Goal: Task Accomplishment & Management: Use online tool/utility

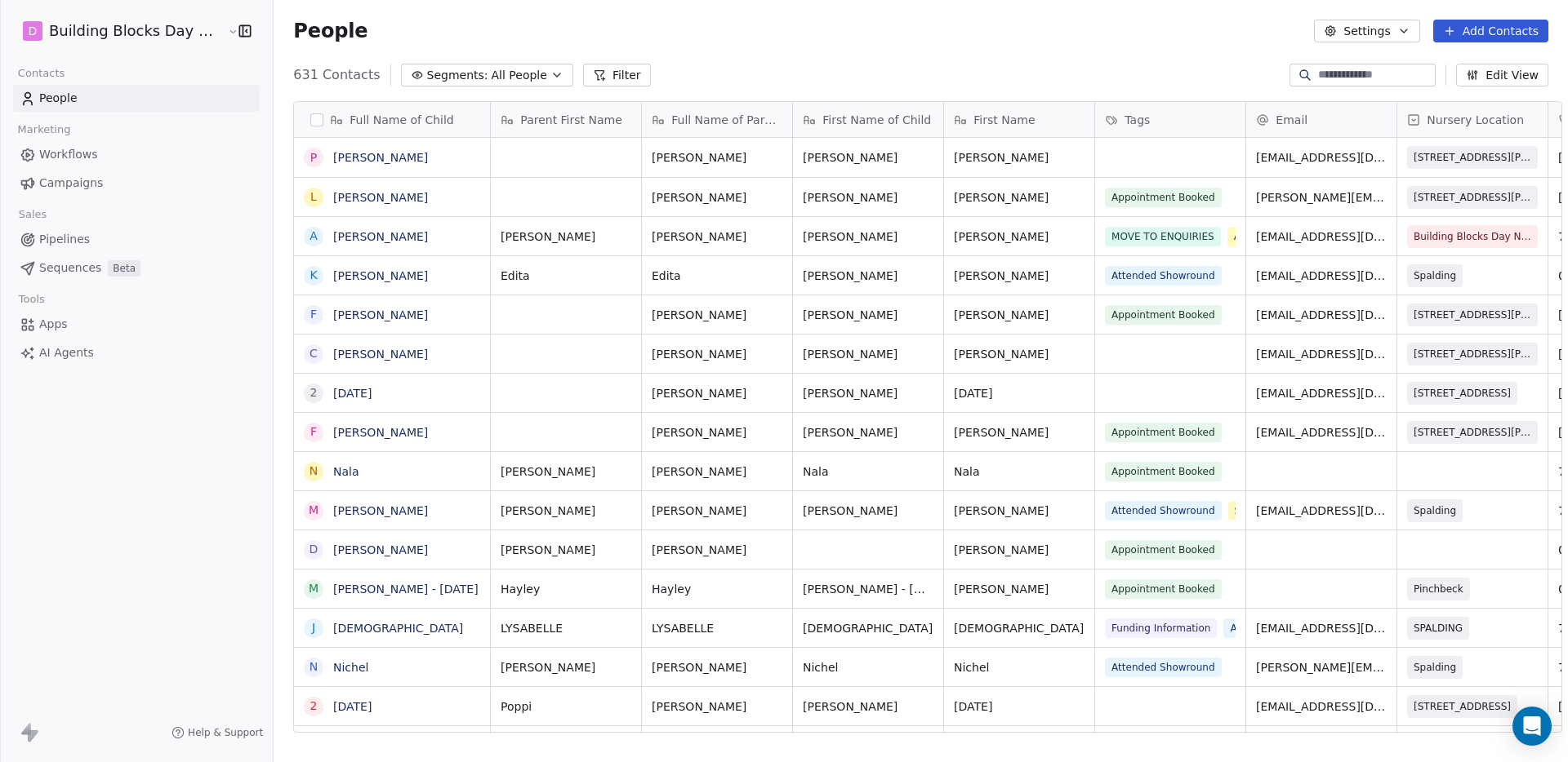
scroll to position [13, 13]
click at [1382, 79] on input at bounding box center [1375, 75] width 115 height 17
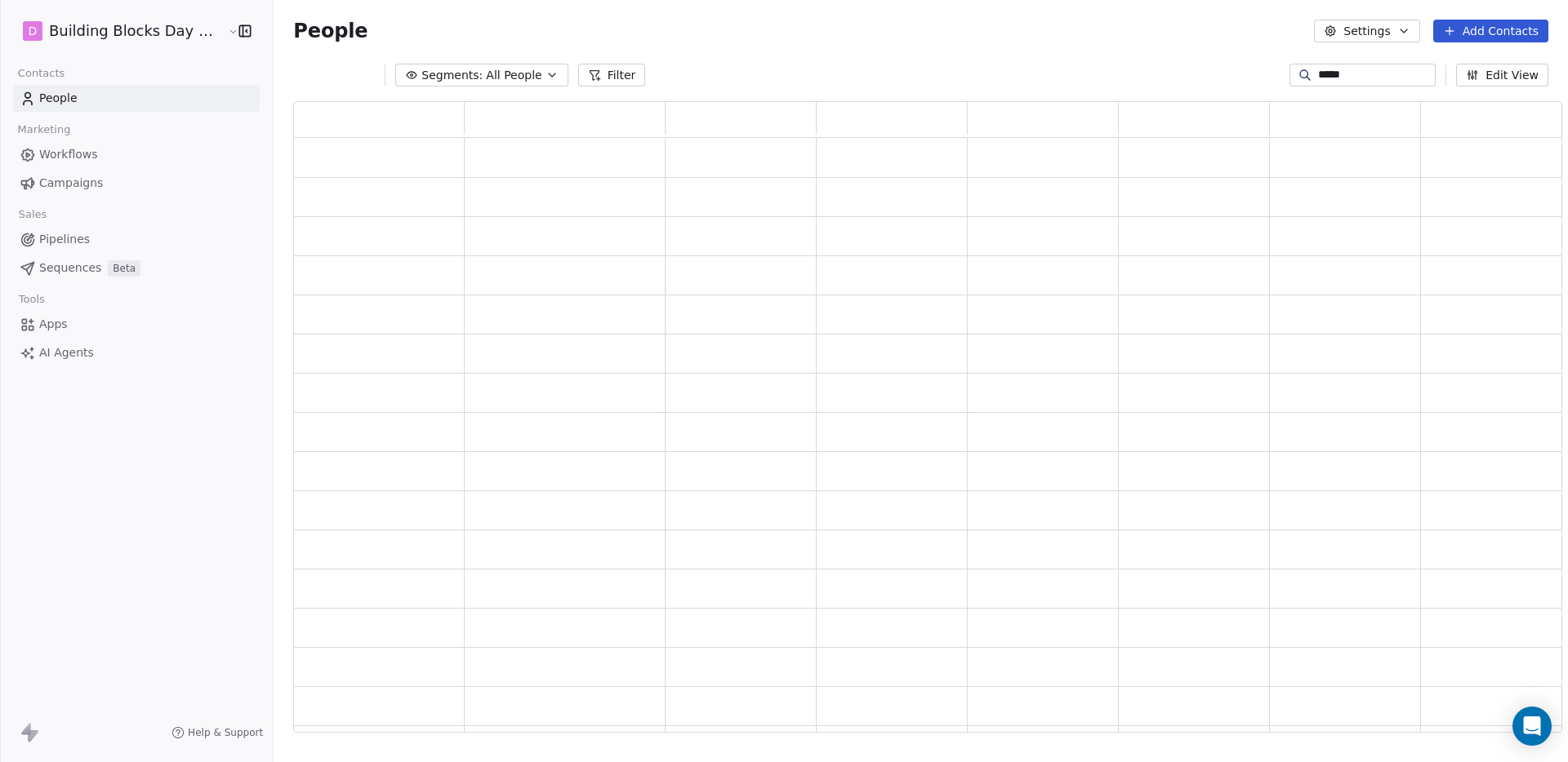
scroll to position [0, 0]
type input "*****"
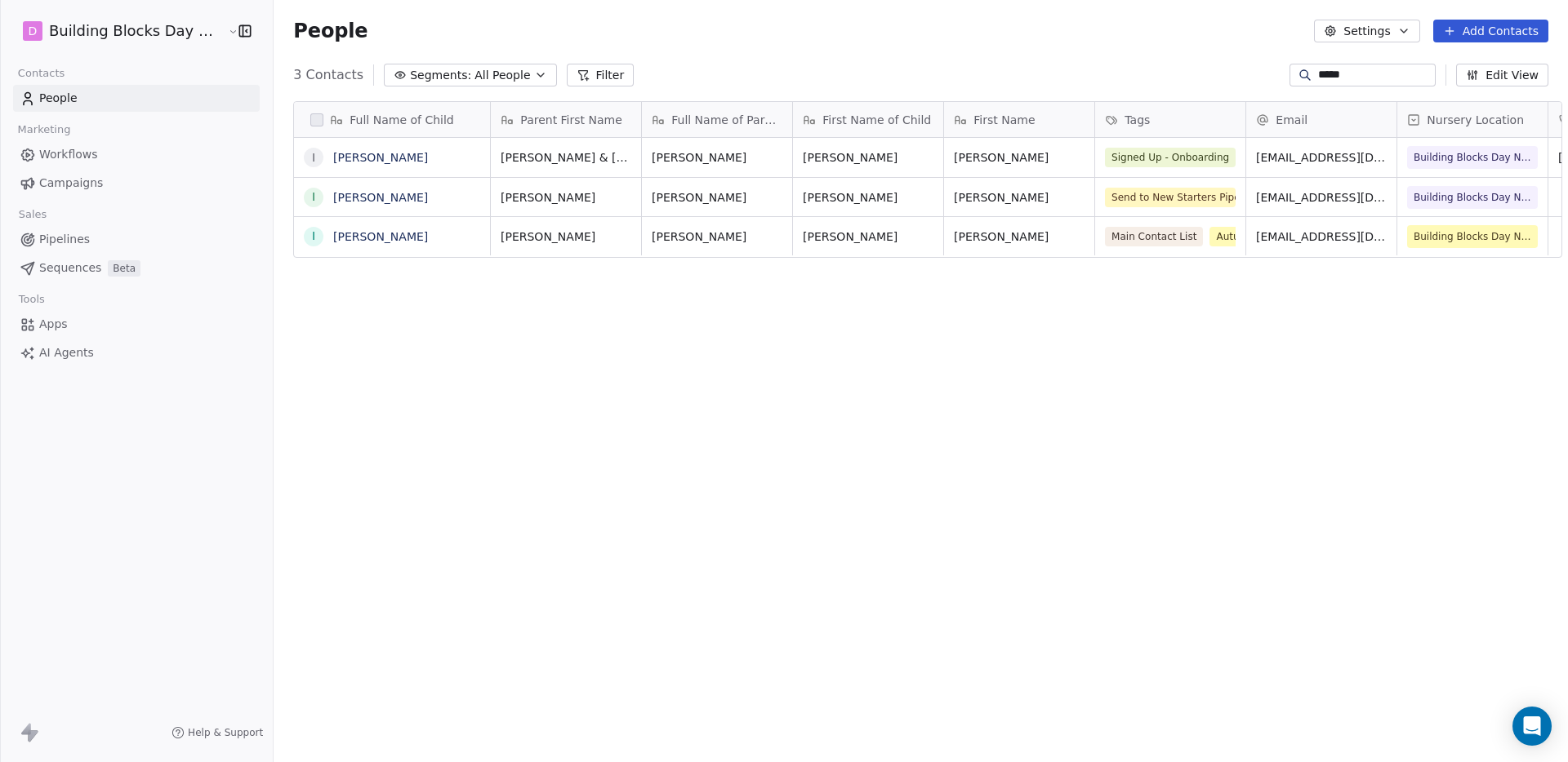
scroll to position [659, 1295]
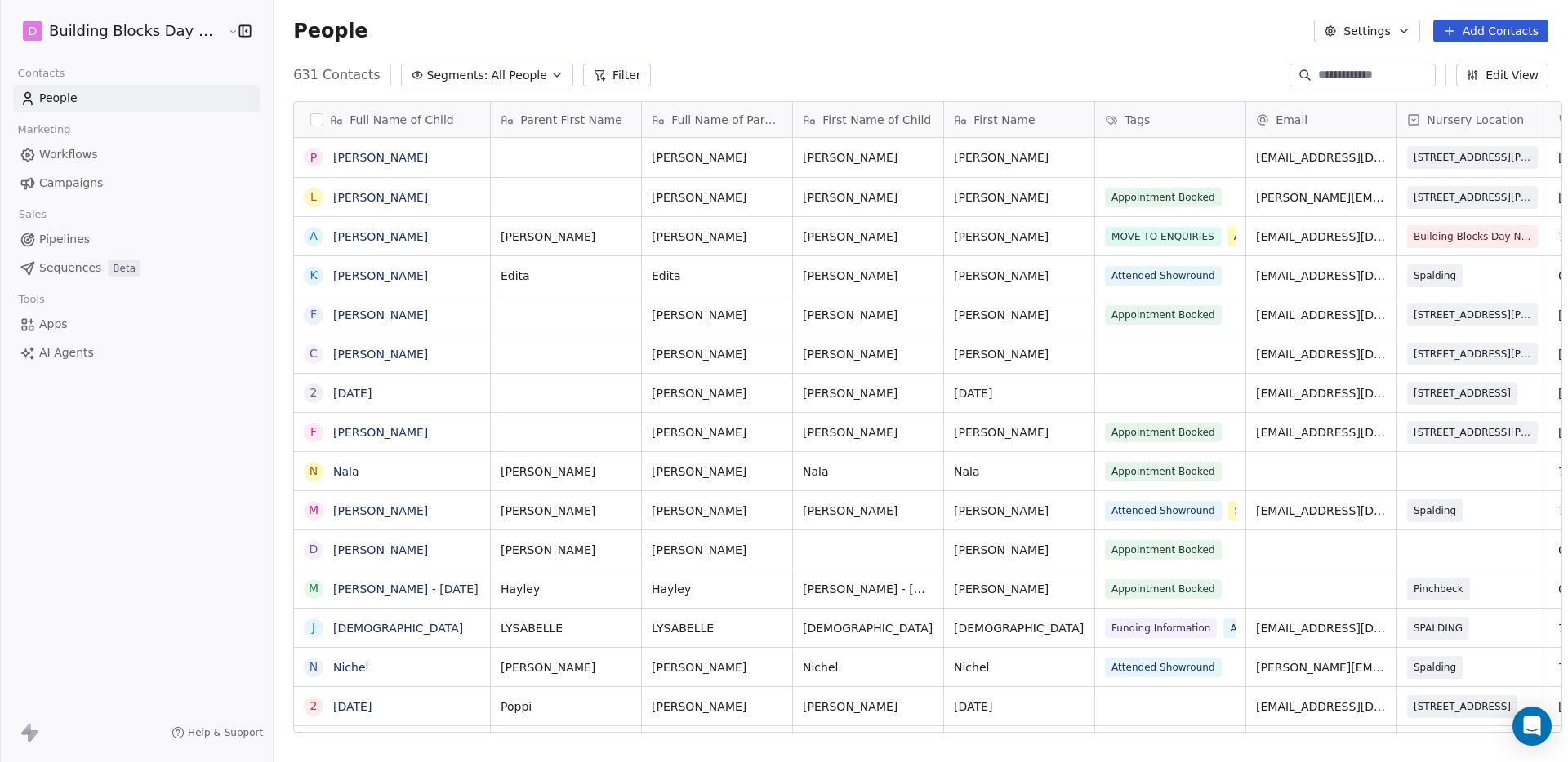
scroll to position [659, 1295]
click at [1373, 67] on input at bounding box center [1375, 75] width 115 height 17
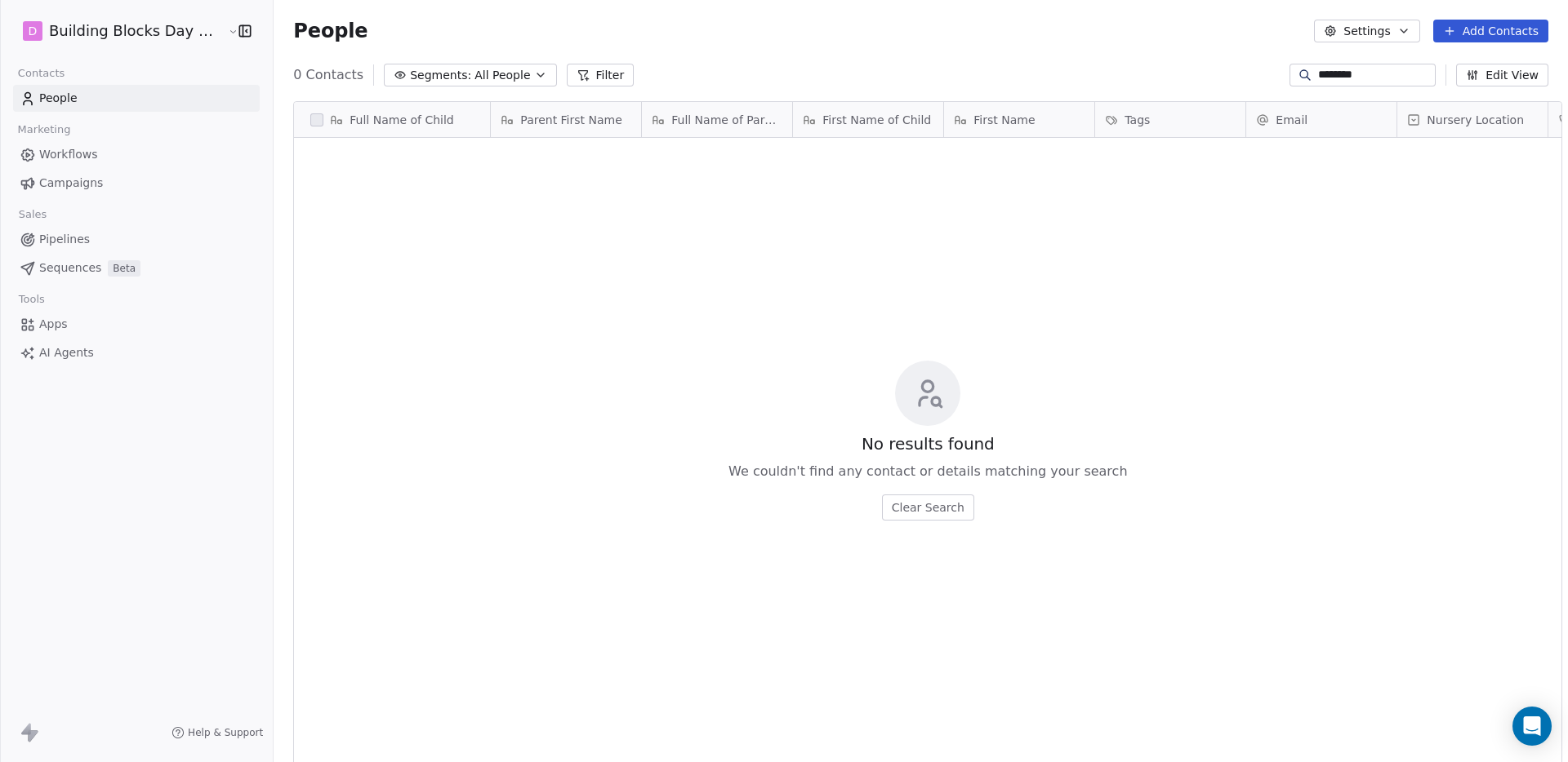
type input "********"
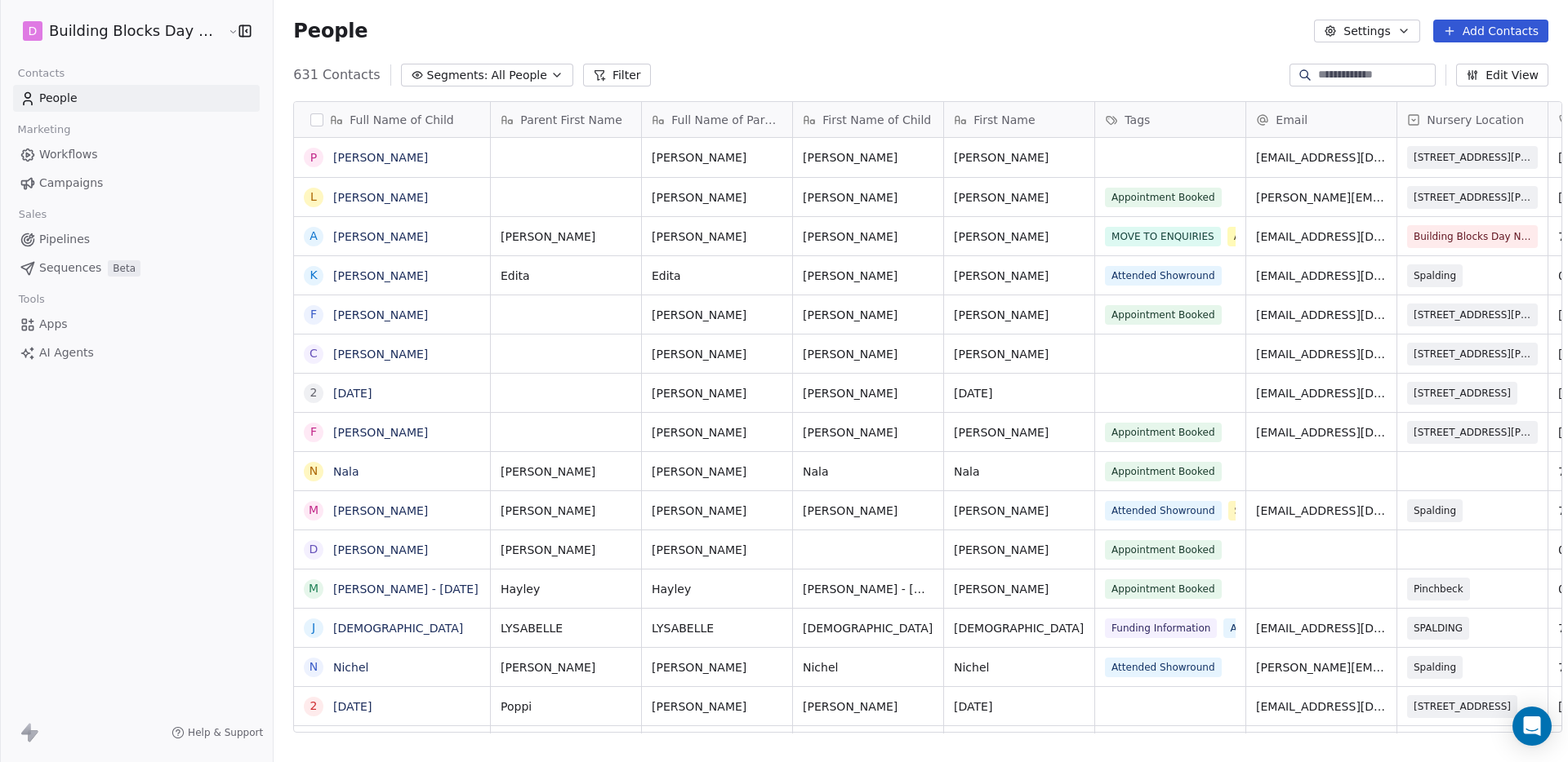
scroll to position [13, 13]
click at [1373, 83] on div at bounding box center [1362, 75] width 146 height 23
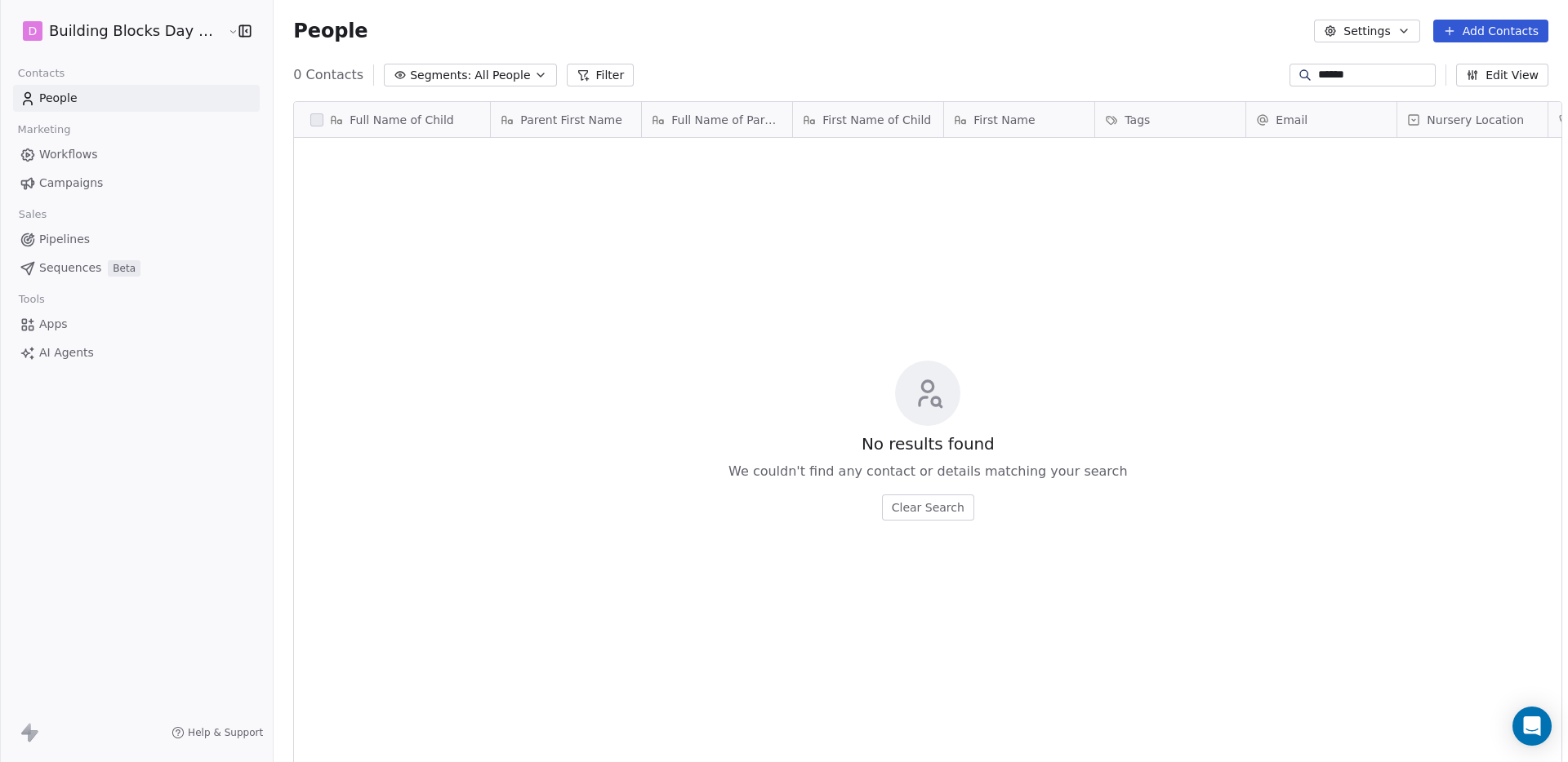
scroll to position [659, 1295]
type input "*********"
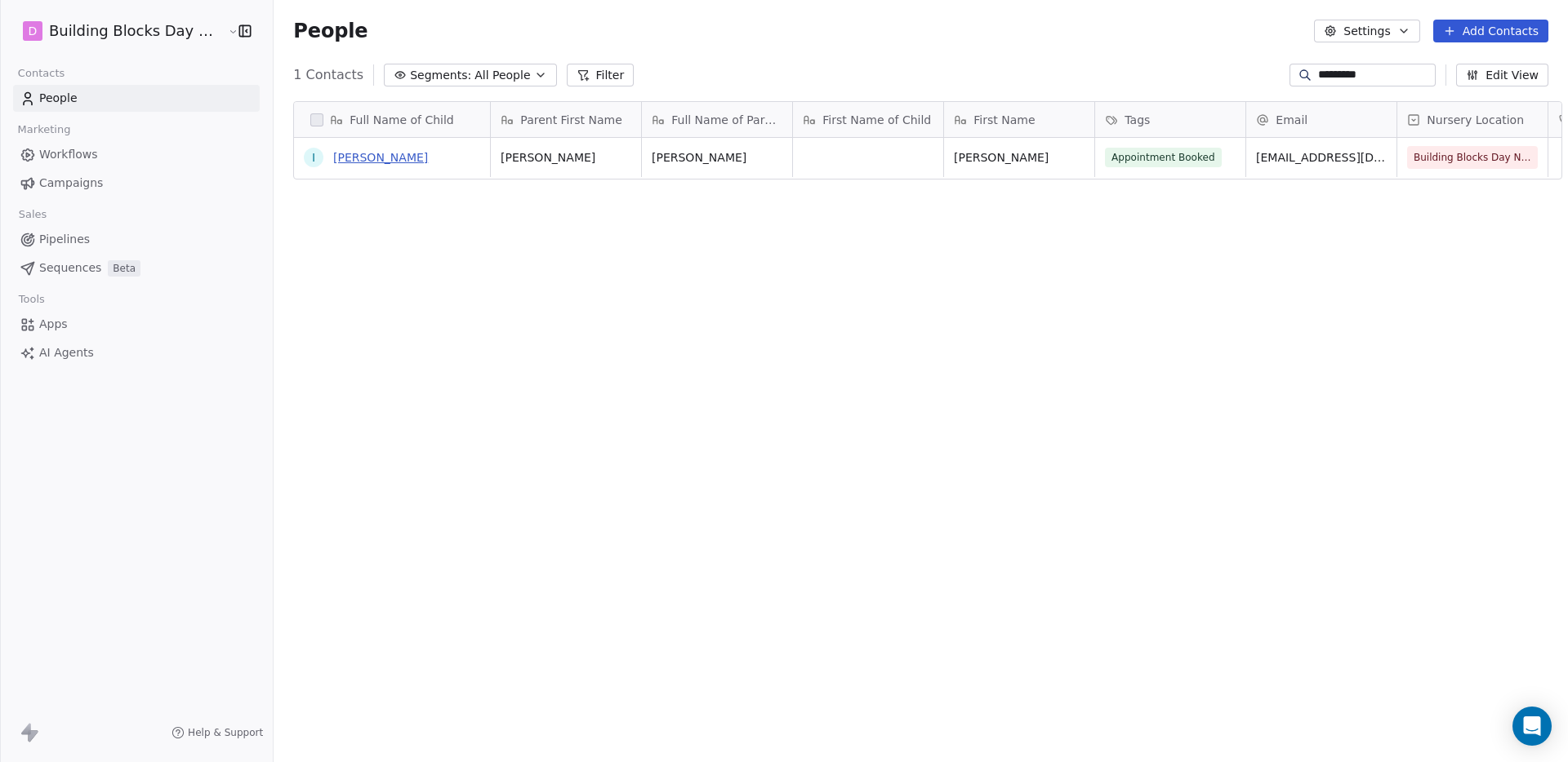
click at [358, 155] on link "[PERSON_NAME]" at bounding box center [381, 157] width 95 height 13
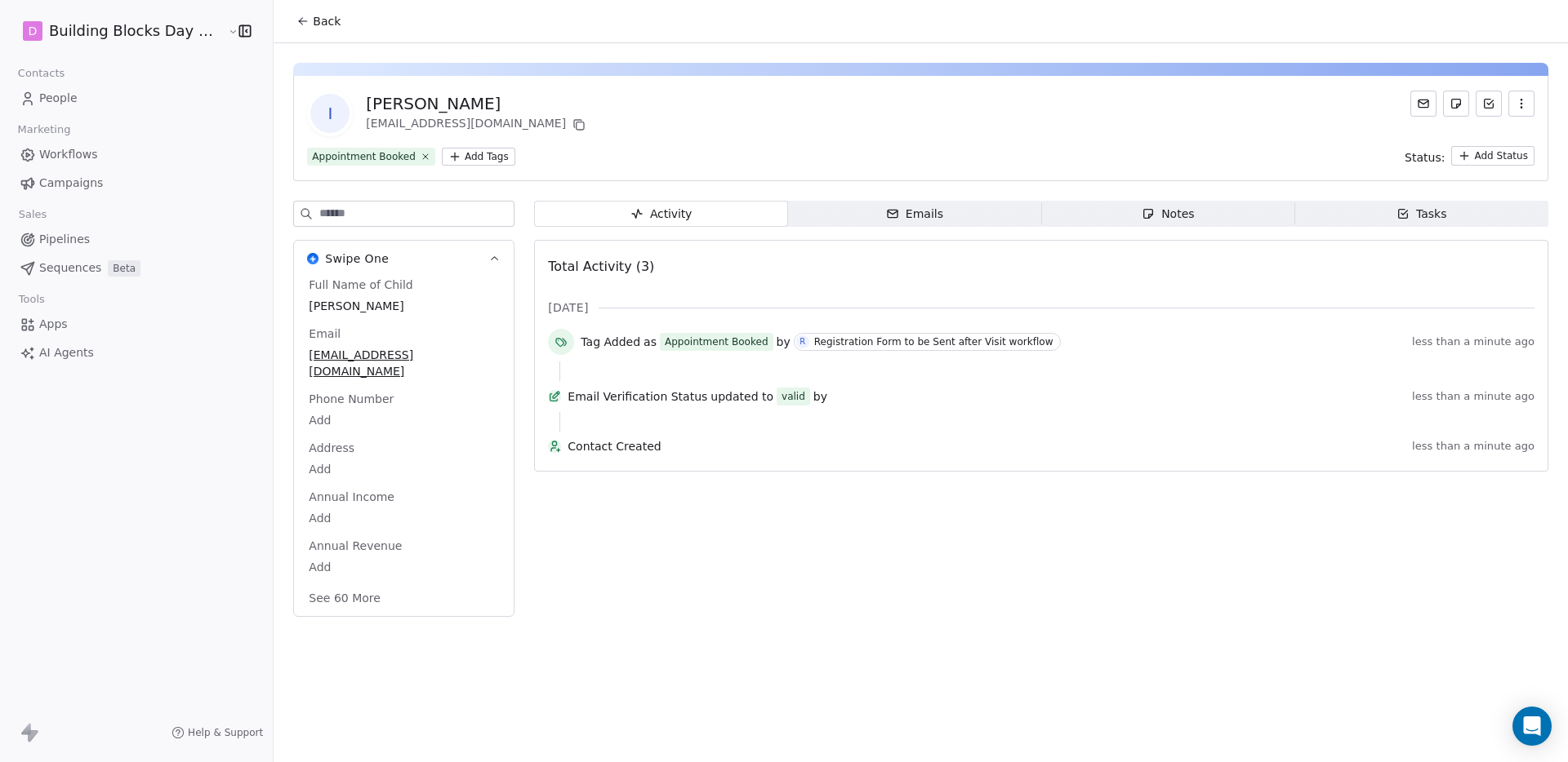
click at [312, 27] on span "Back" at bounding box center [326, 21] width 28 height 17
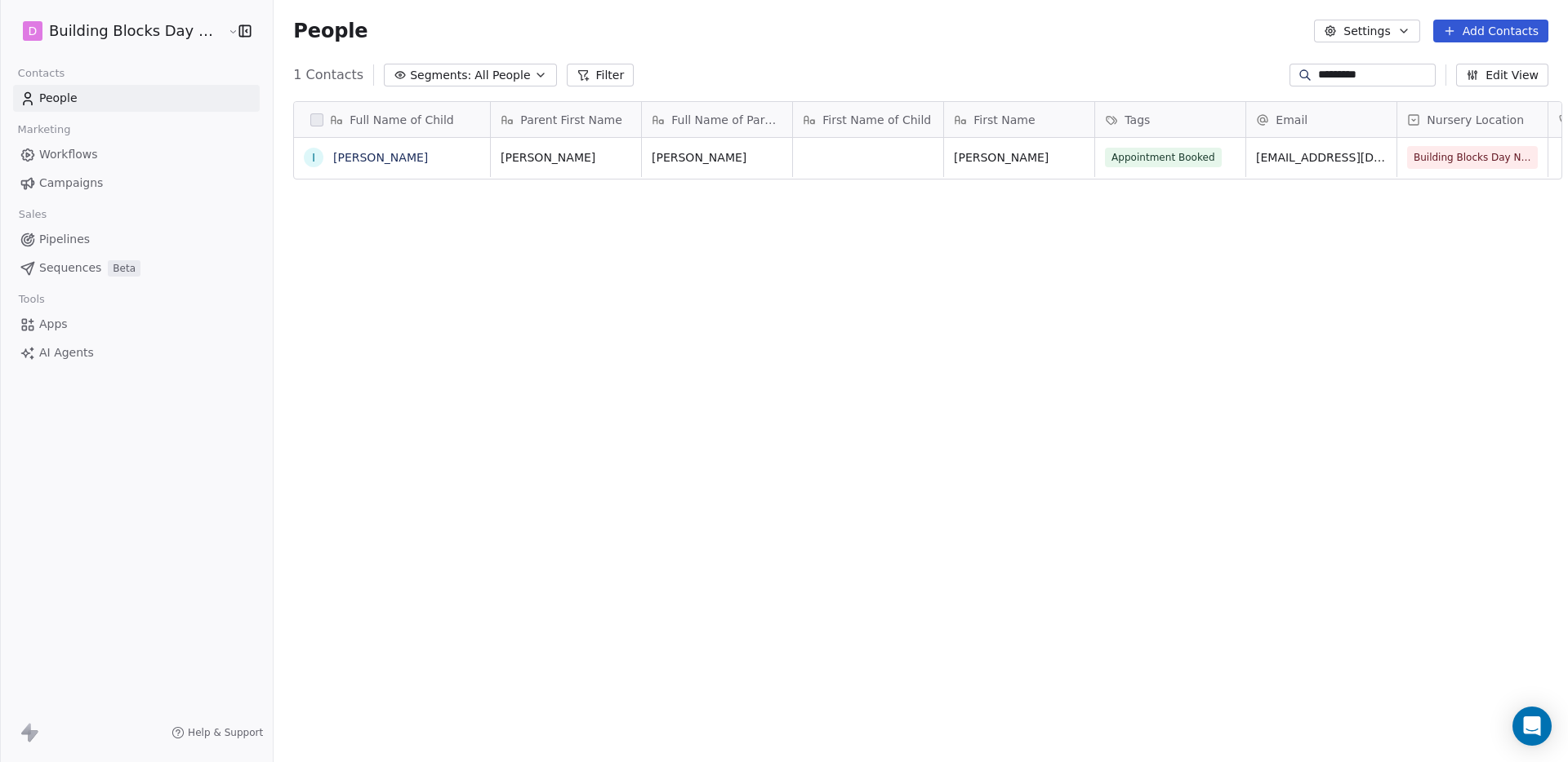
scroll to position [659, 1295]
click at [1205, 162] on div "Appointment Booked" at bounding box center [1178, 157] width 167 height 39
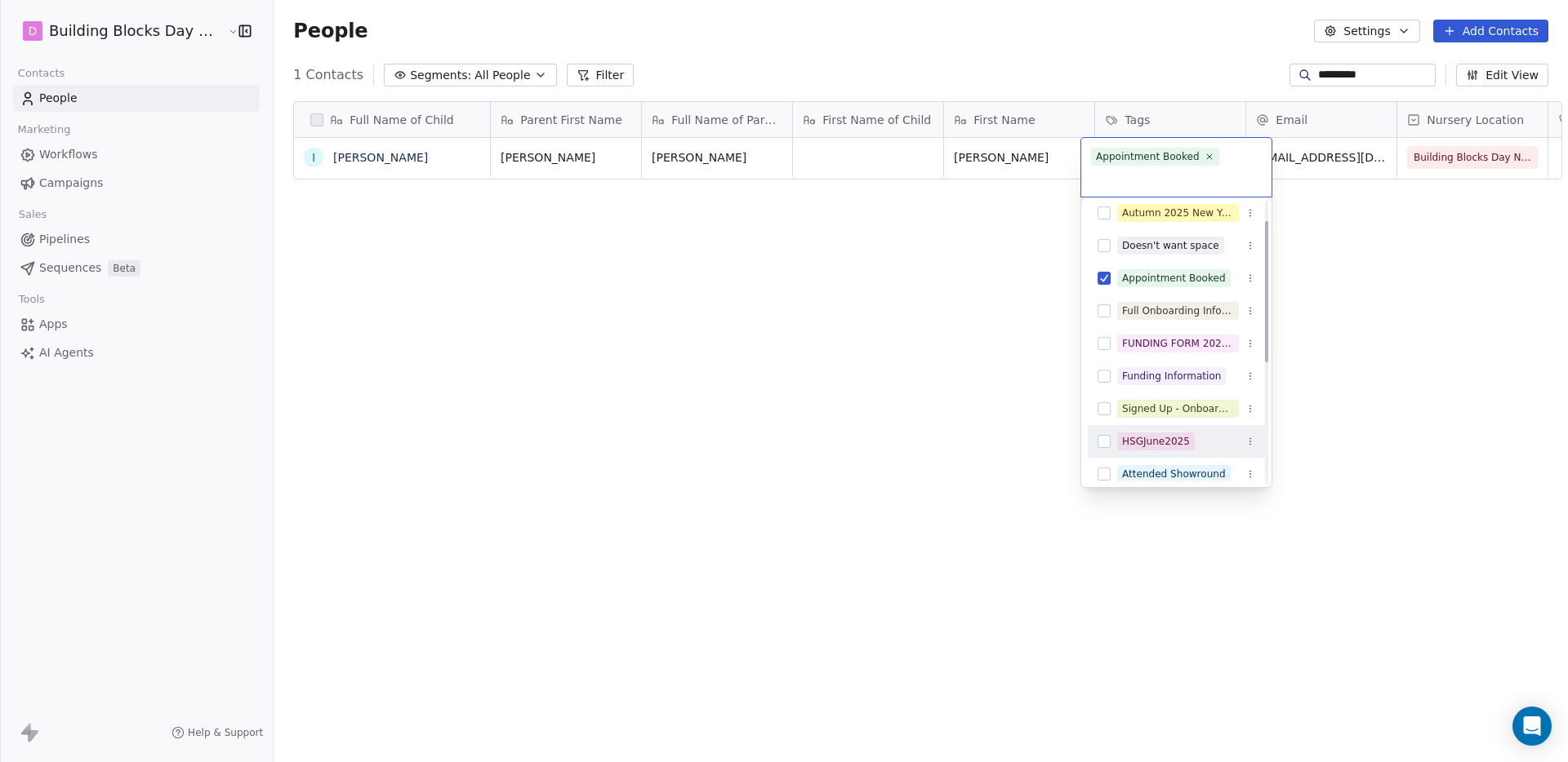
scroll to position [43, 0]
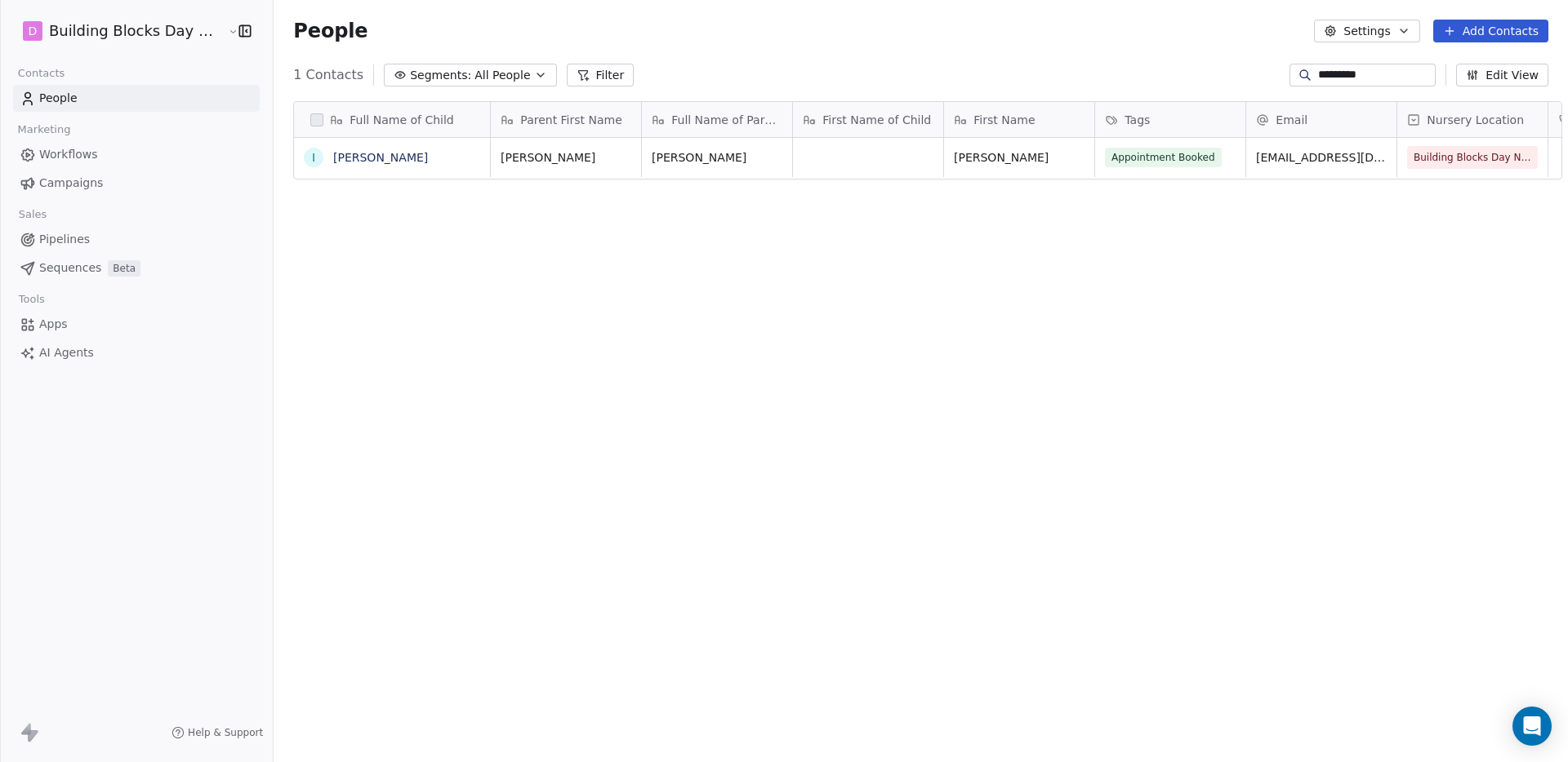
drag, startPoint x: 1092, startPoint y: 76, endPoint x: 1087, endPoint y: 91, distance: 15.8
click at [1092, 78] on html "D Building Blocks Day Nurseries Contacts People Marketing Workflows Campaigns S…" at bounding box center [784, 381] width 1568 height 762
click at [101, 247] on link "Pipelines" at bounding box center [136, 239] width 247 height 27
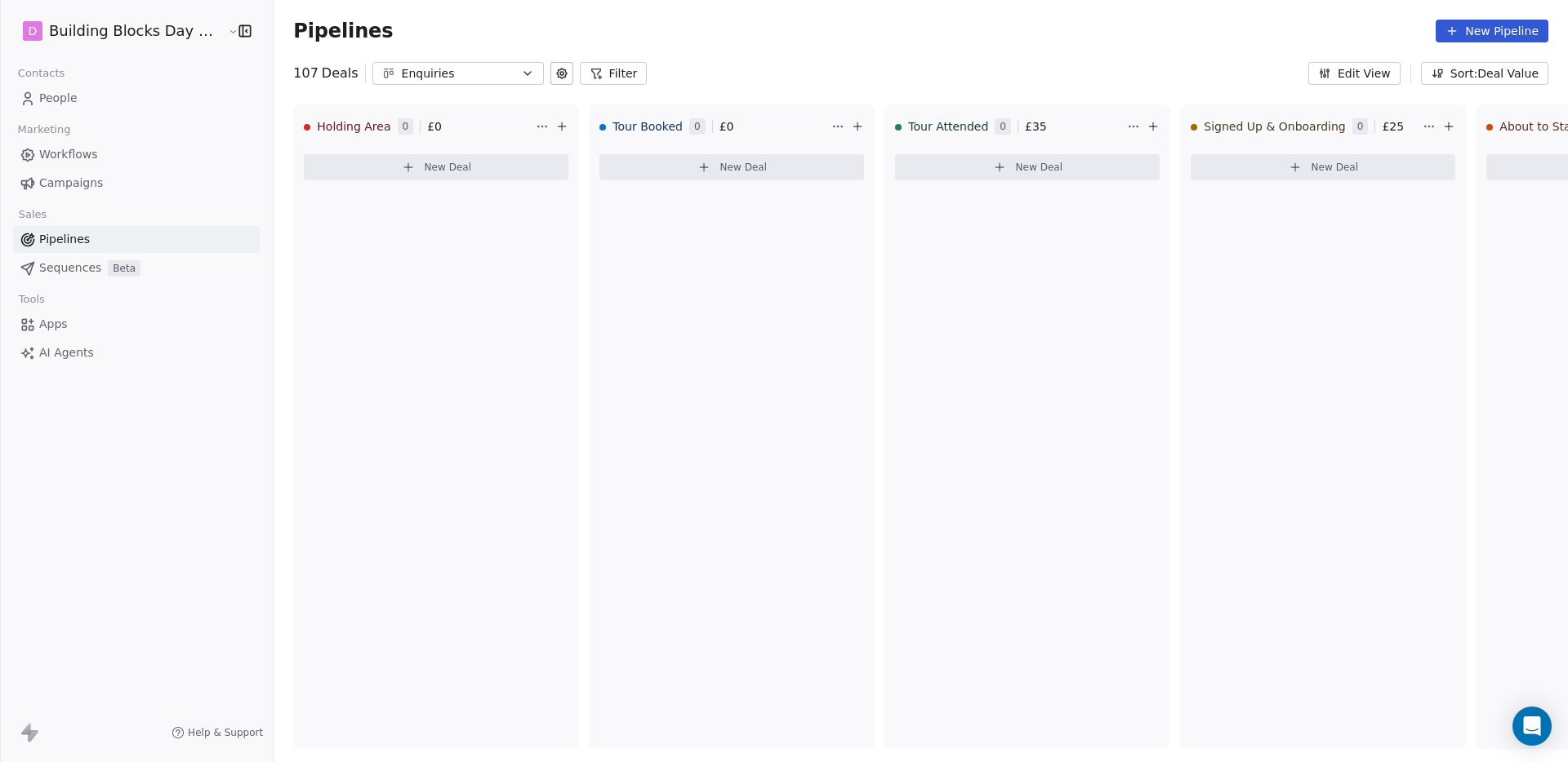
click at [417, 74] on div "Enquiries" at bounding box center [458, 74] width 113 height 18
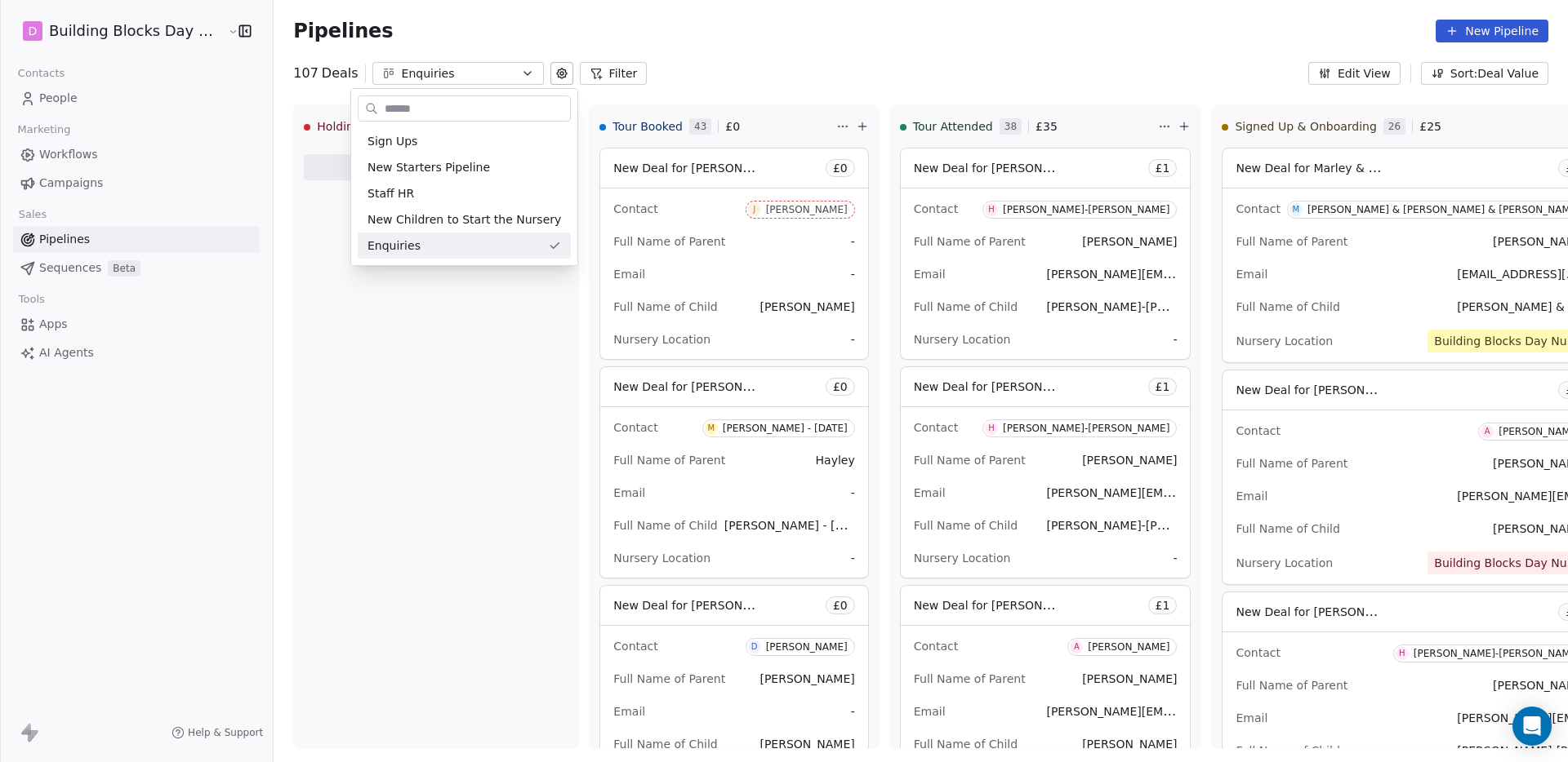
click at [546, 29] on html "D Building Blocks Day Nurseries Contacts People Marketing Workflows Campaigns S…" at bounding box center [784, 381] width 1568 height 762
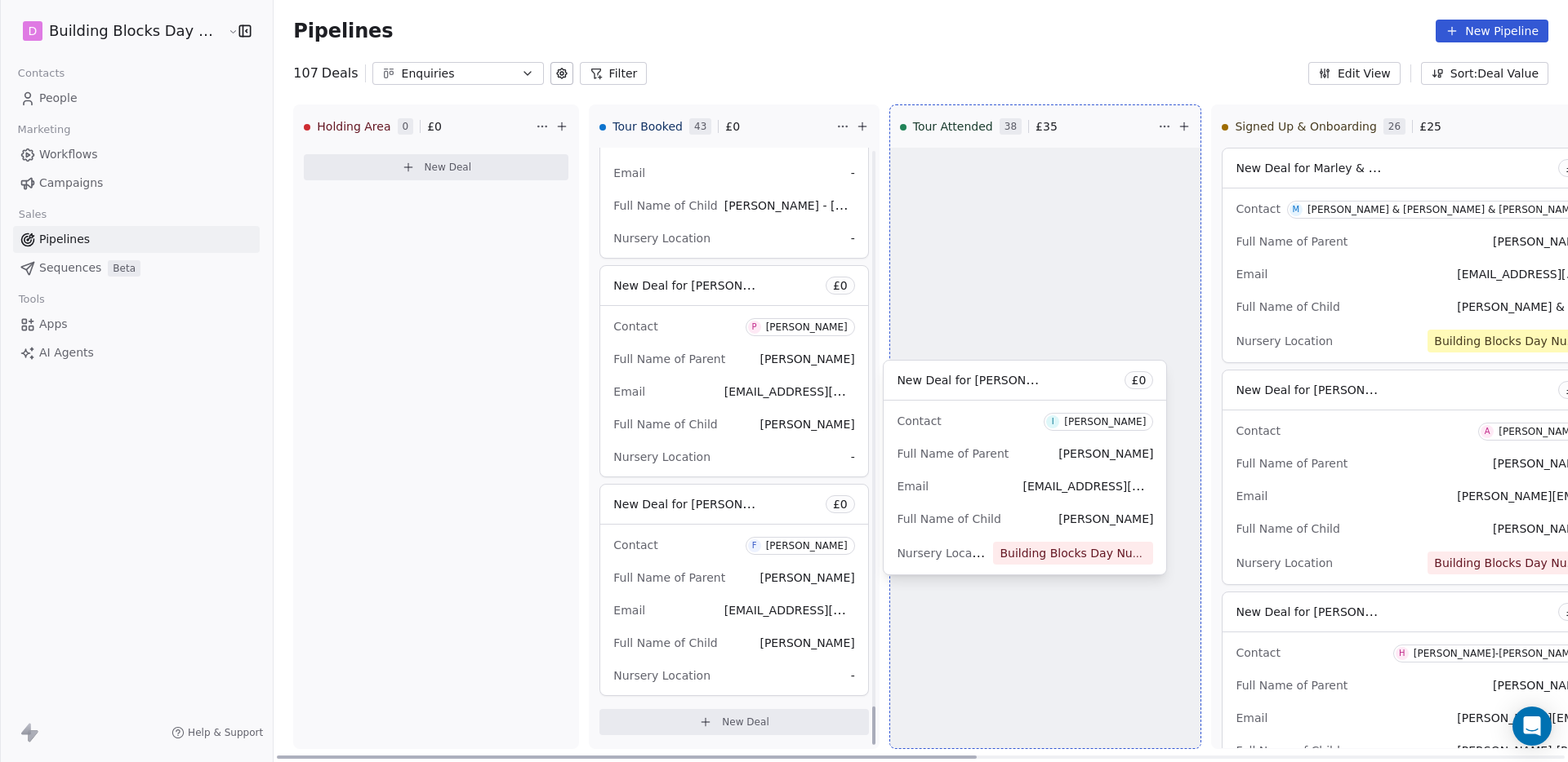
scroll to position [8632, 0]
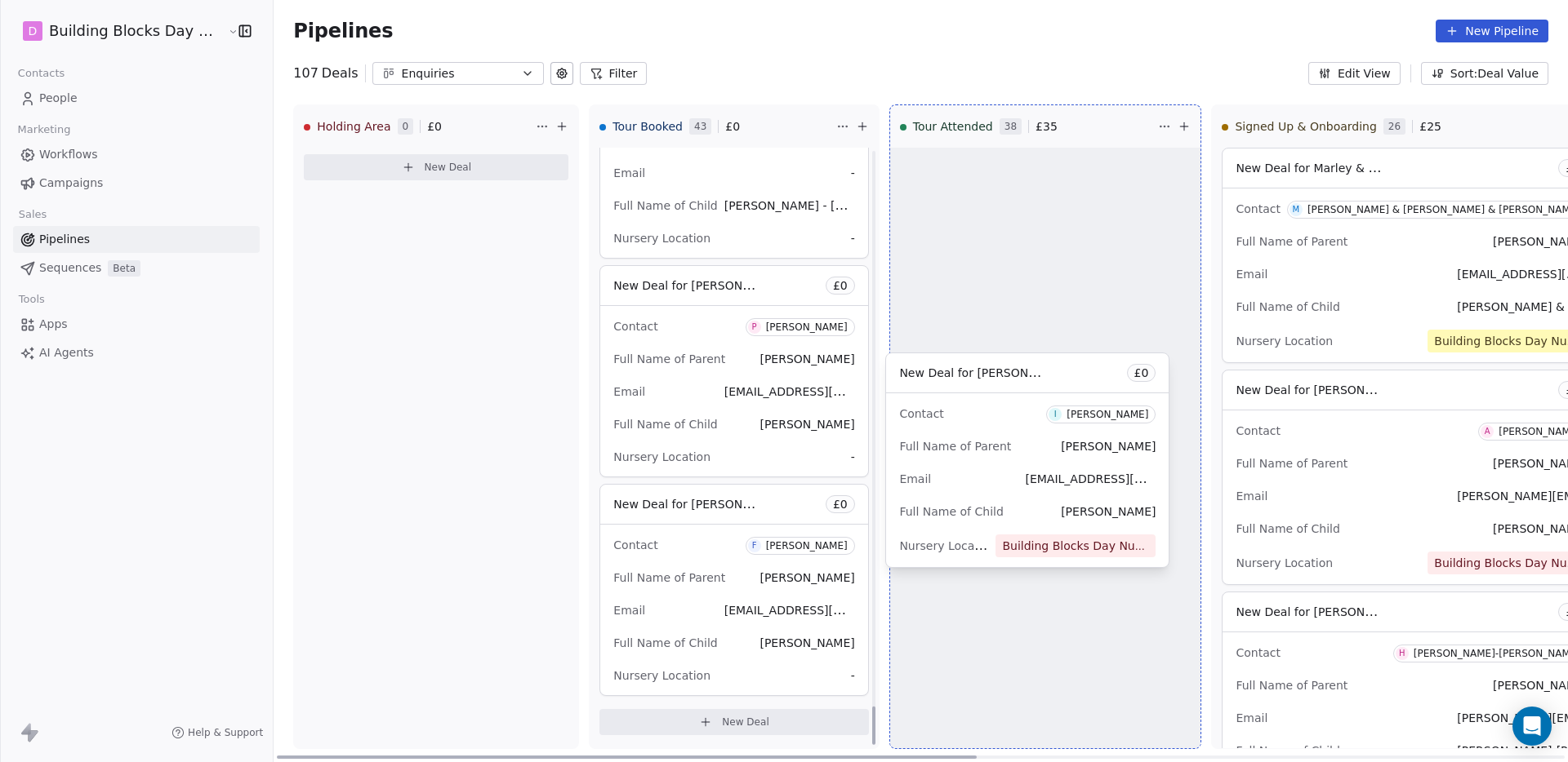
drag, startPoint x: 688, startPoint y: 538, endPoint x: 988, endPoint y: 377, distance: 340.5
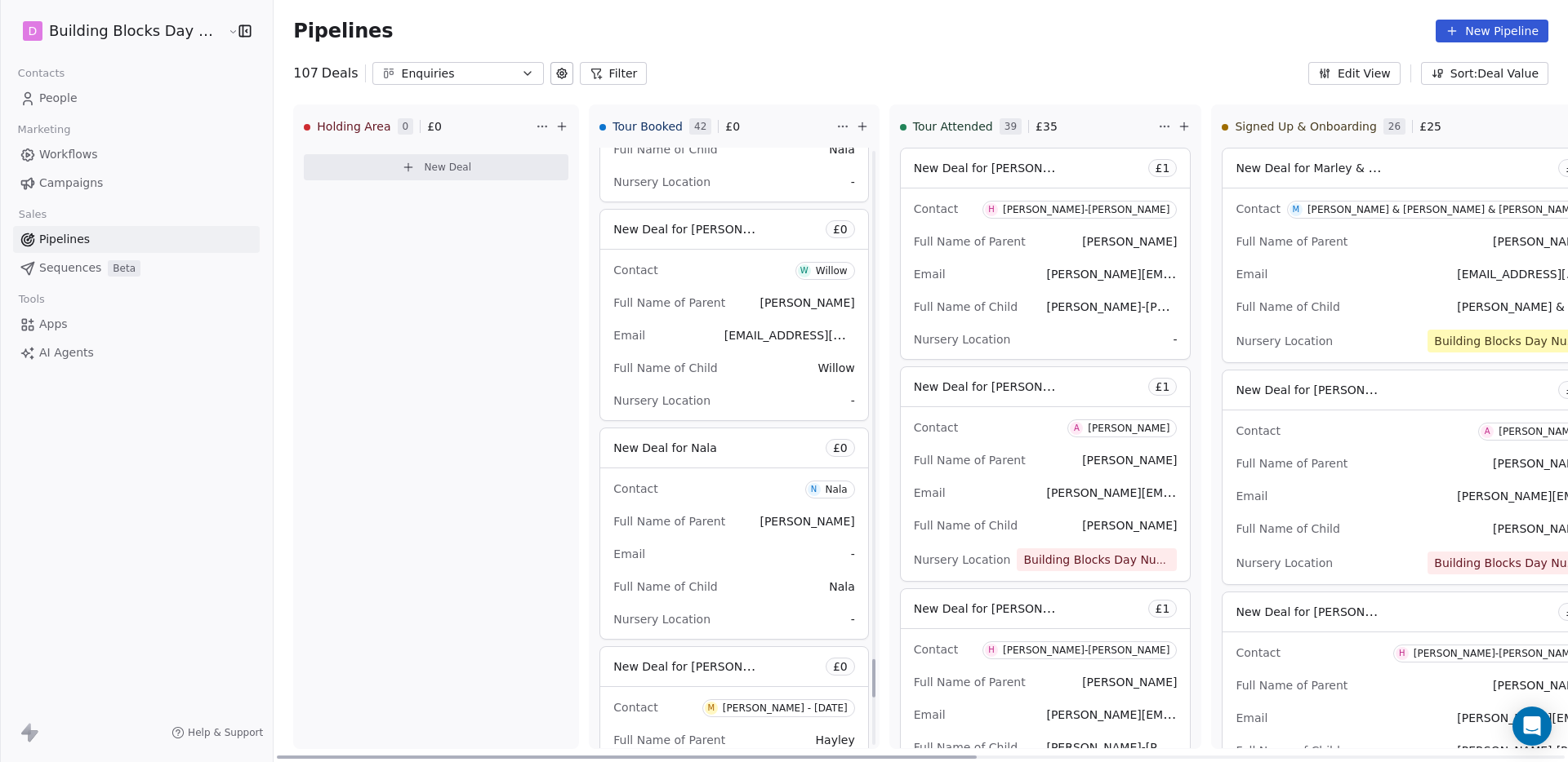
scroll to position [7302, 0]
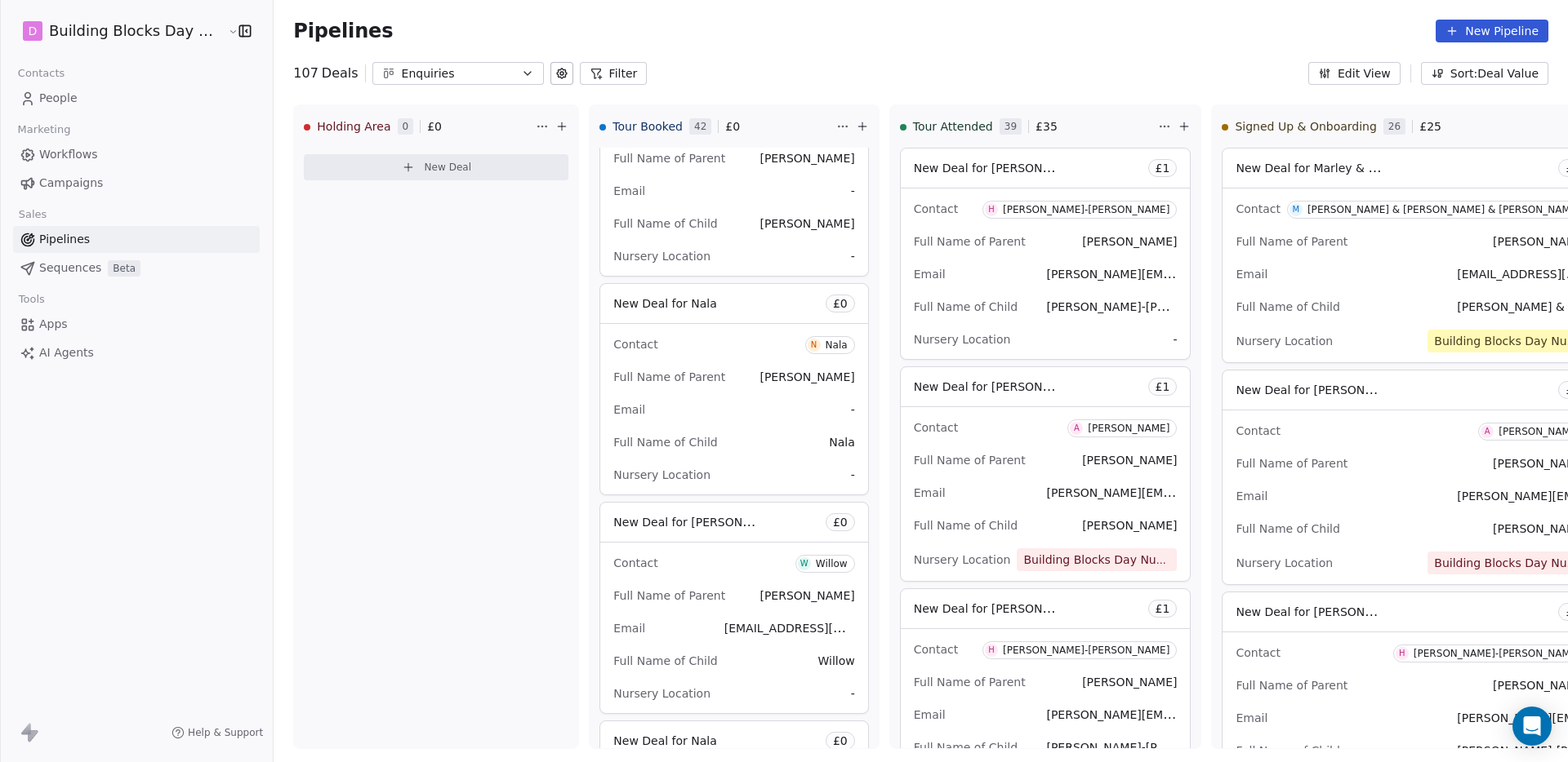
click at [60, 92] on span "People" at bounding box center [58, 98] width 39 height 18
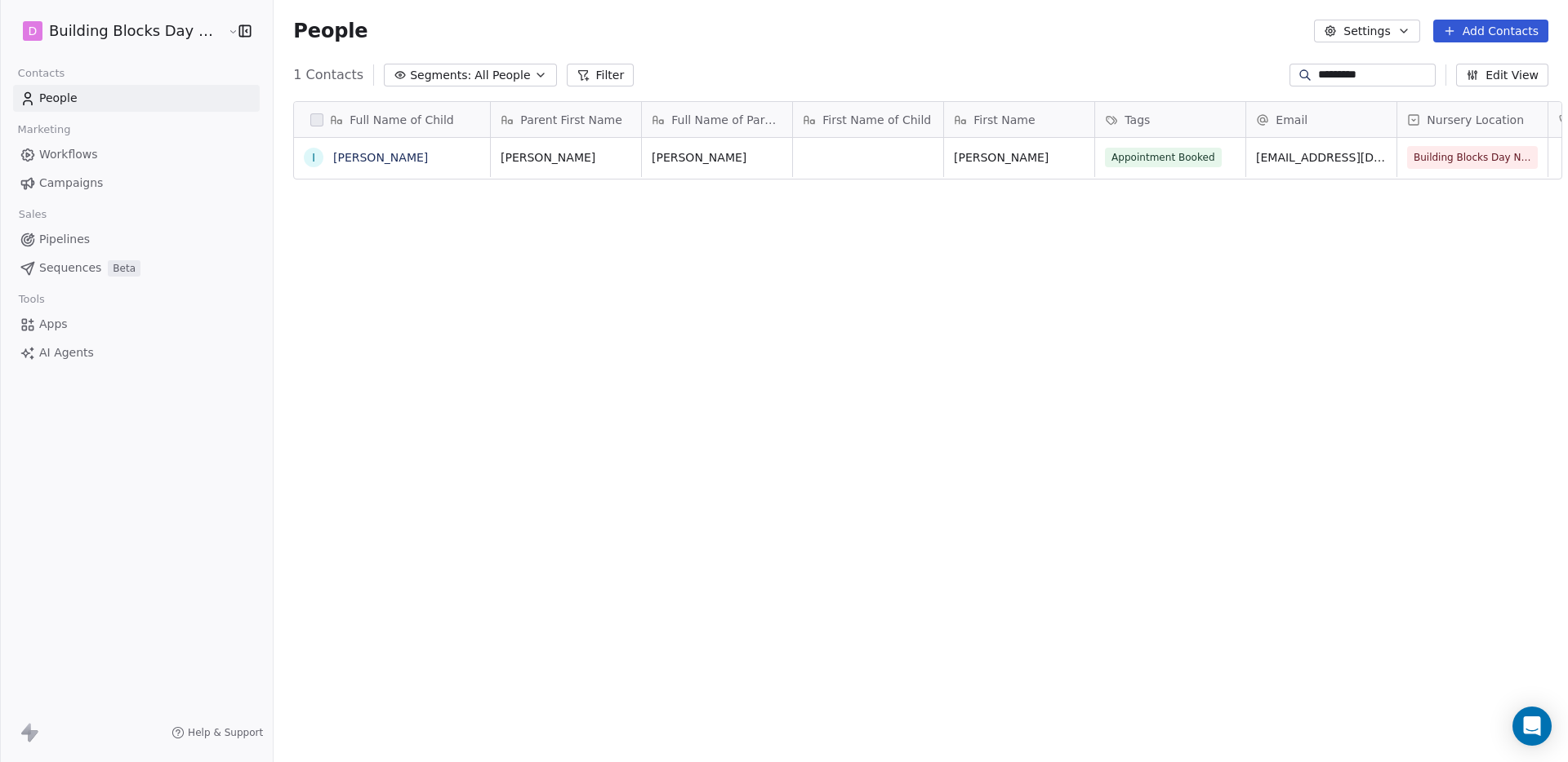
scroll to position [659, 1295]
click at [371, 157] on link "[PERSON_NAME]" at bounding box center [381, 157] width 95 height 13
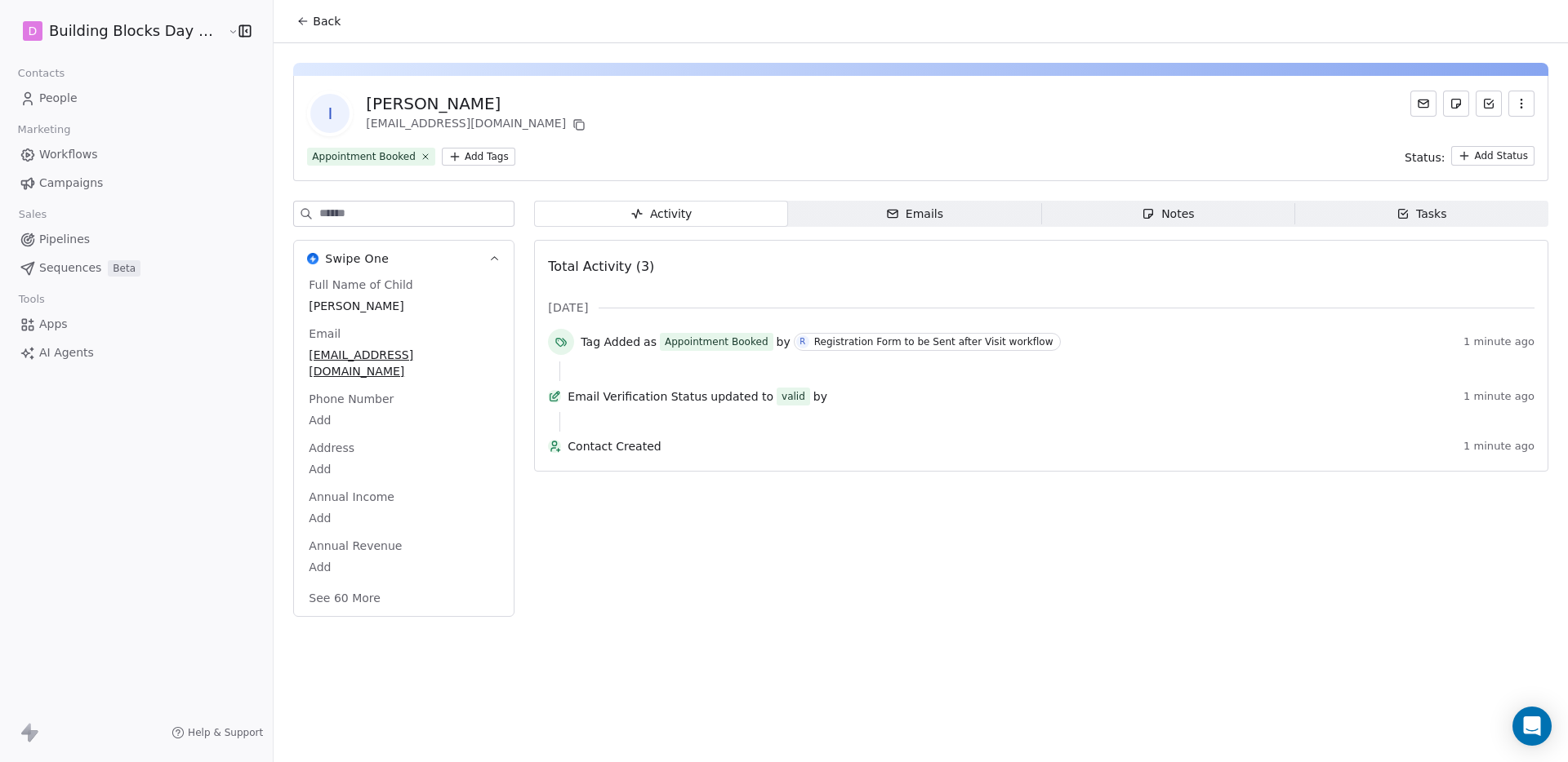
click at [97, 156] on link "Workflows" at bounding box center [136, 154] width 247 height 27
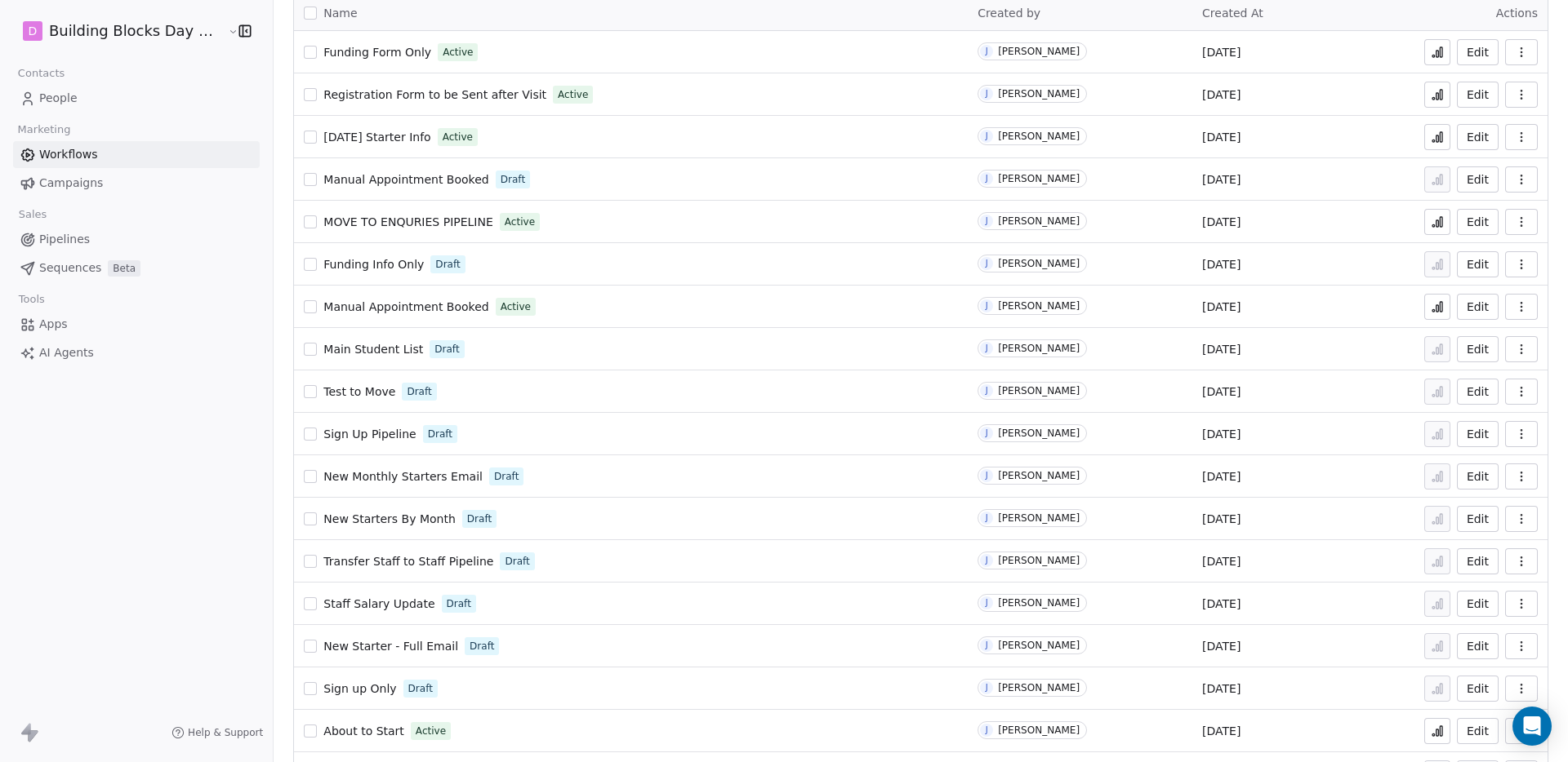
scroll to position [238, 0]
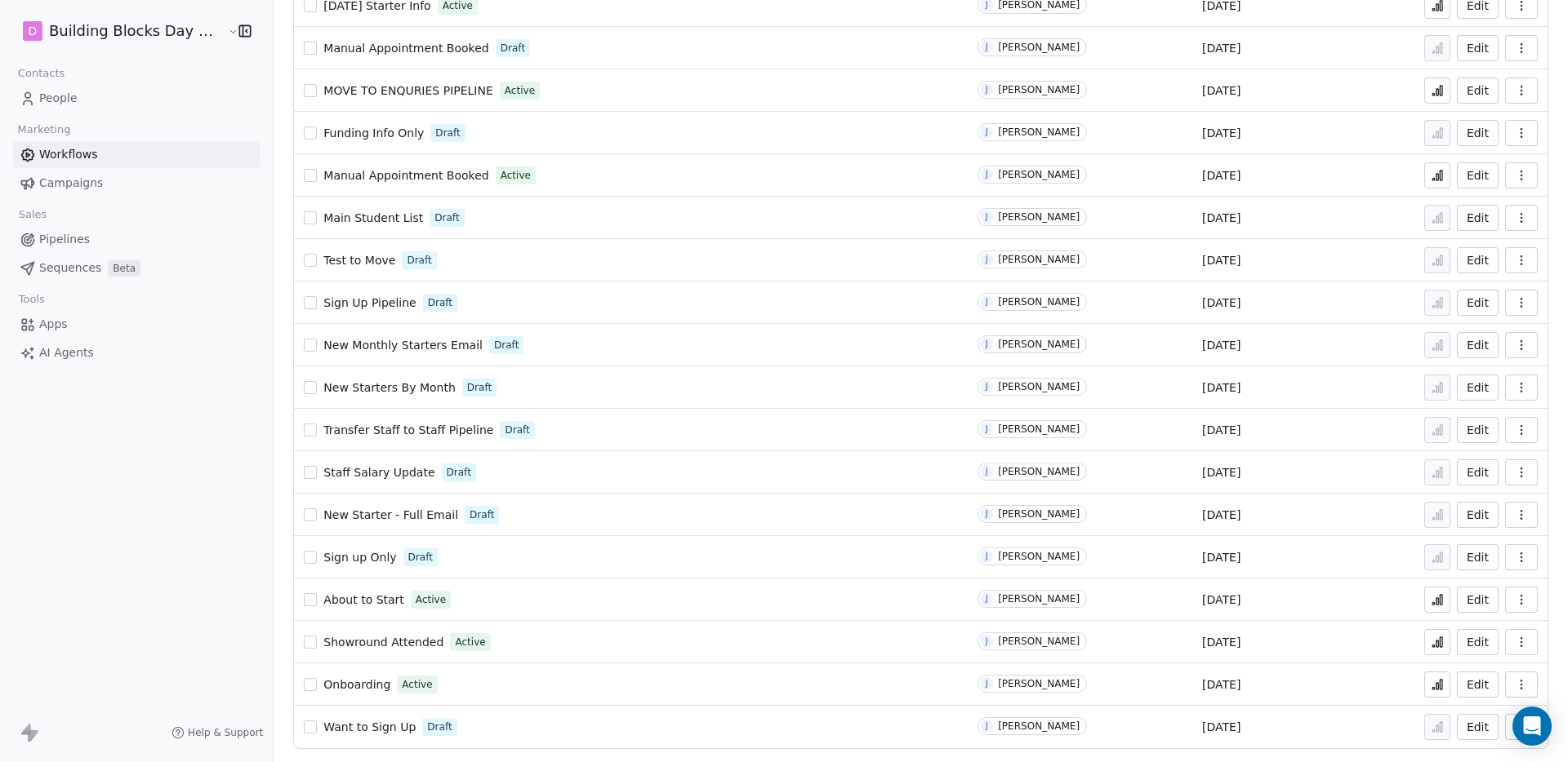
click at [1434, 647] on button at bounding box center [1437, 642] width 26 height 26
